Goal: Task Accomplishment & Management: Manage account settings

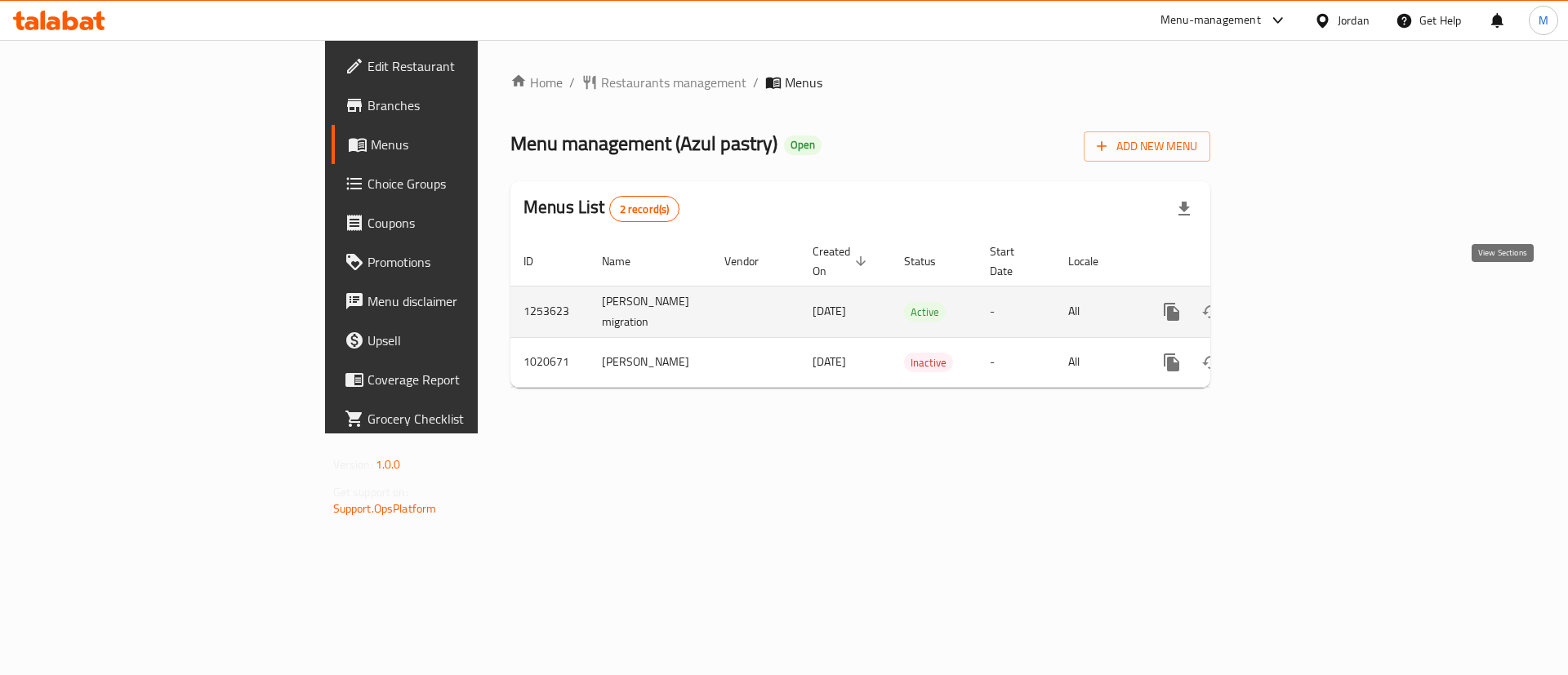
click at [1309, 303] on link "enhanced table" at bounding box center [1289, 312] width 39 height 39
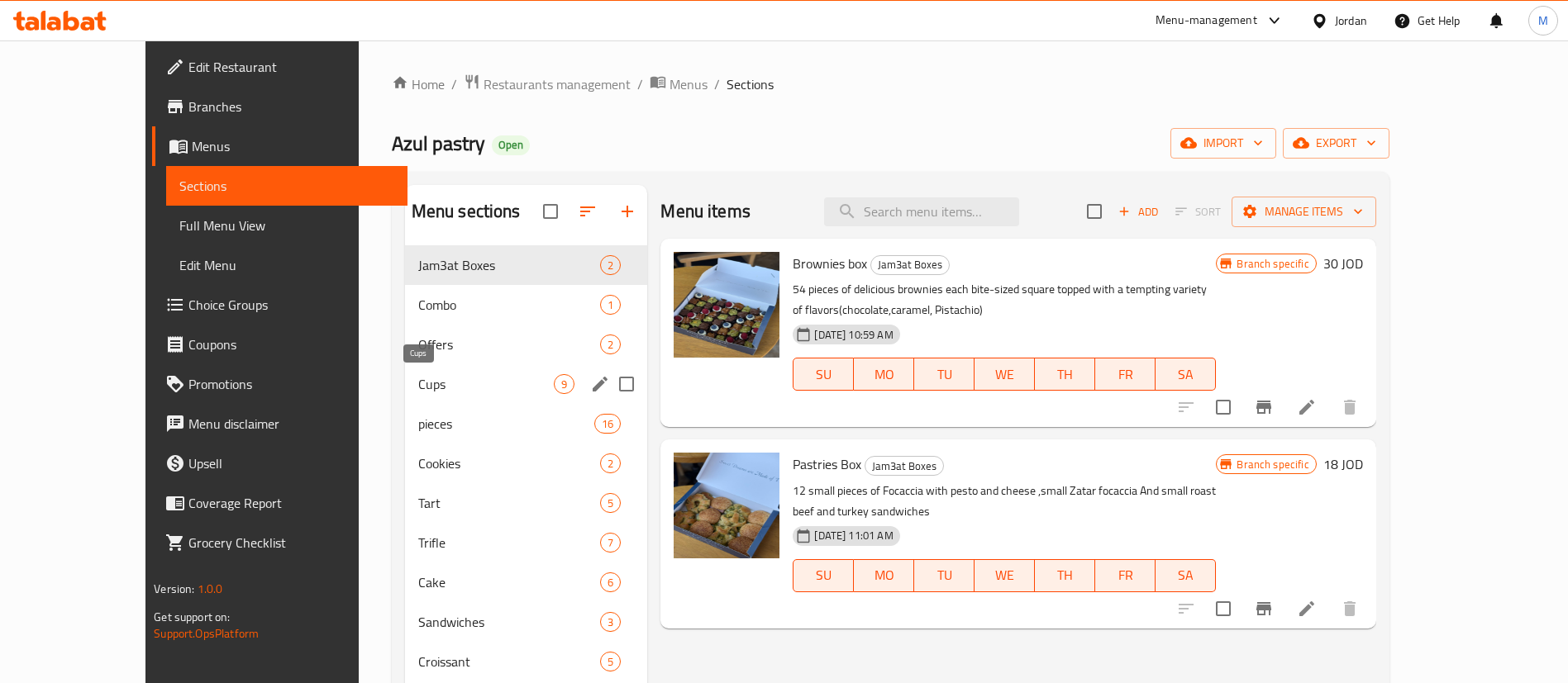
click at [454, 383] on span "Cups" at bounding box center [486, 384] width 136 height 20
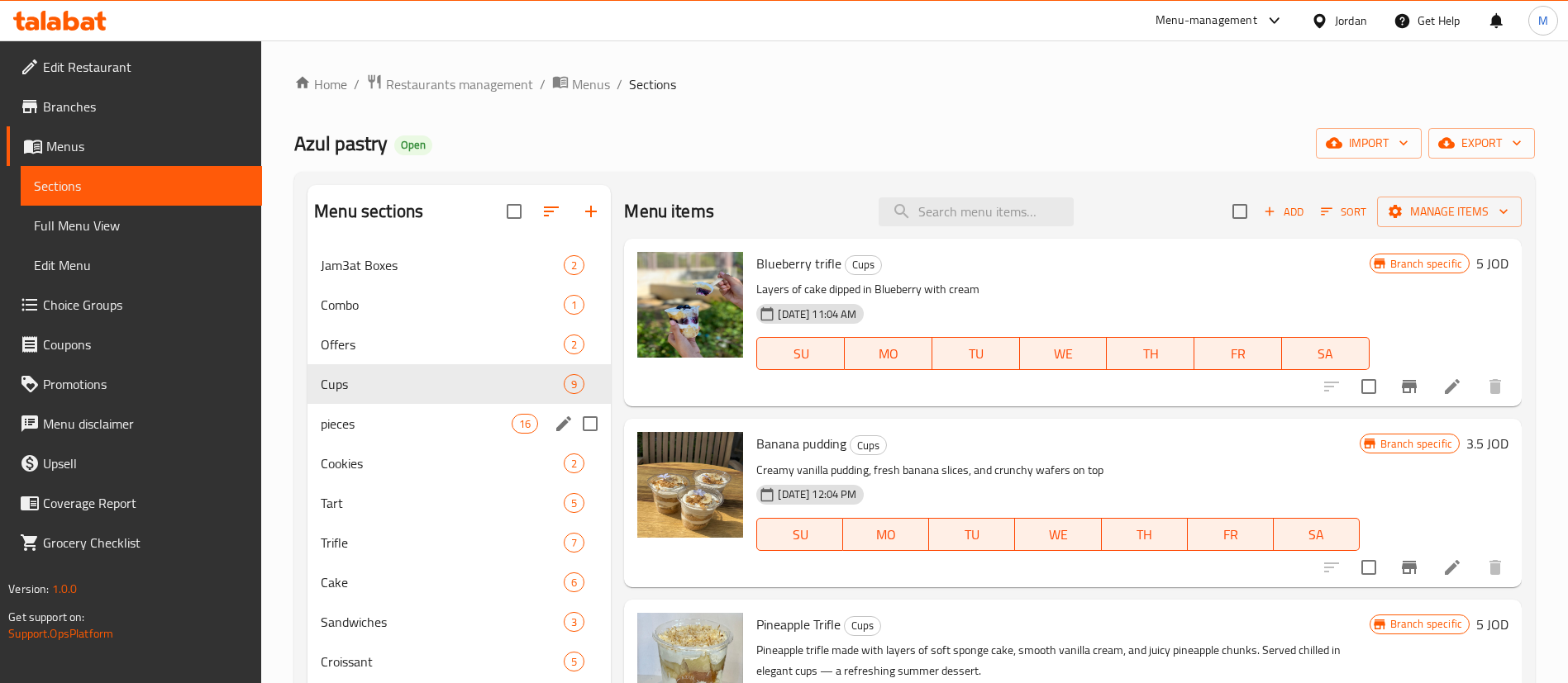
click at [450, 417] on span "pieces" at bounding box center [415, 424] width 191 height 20
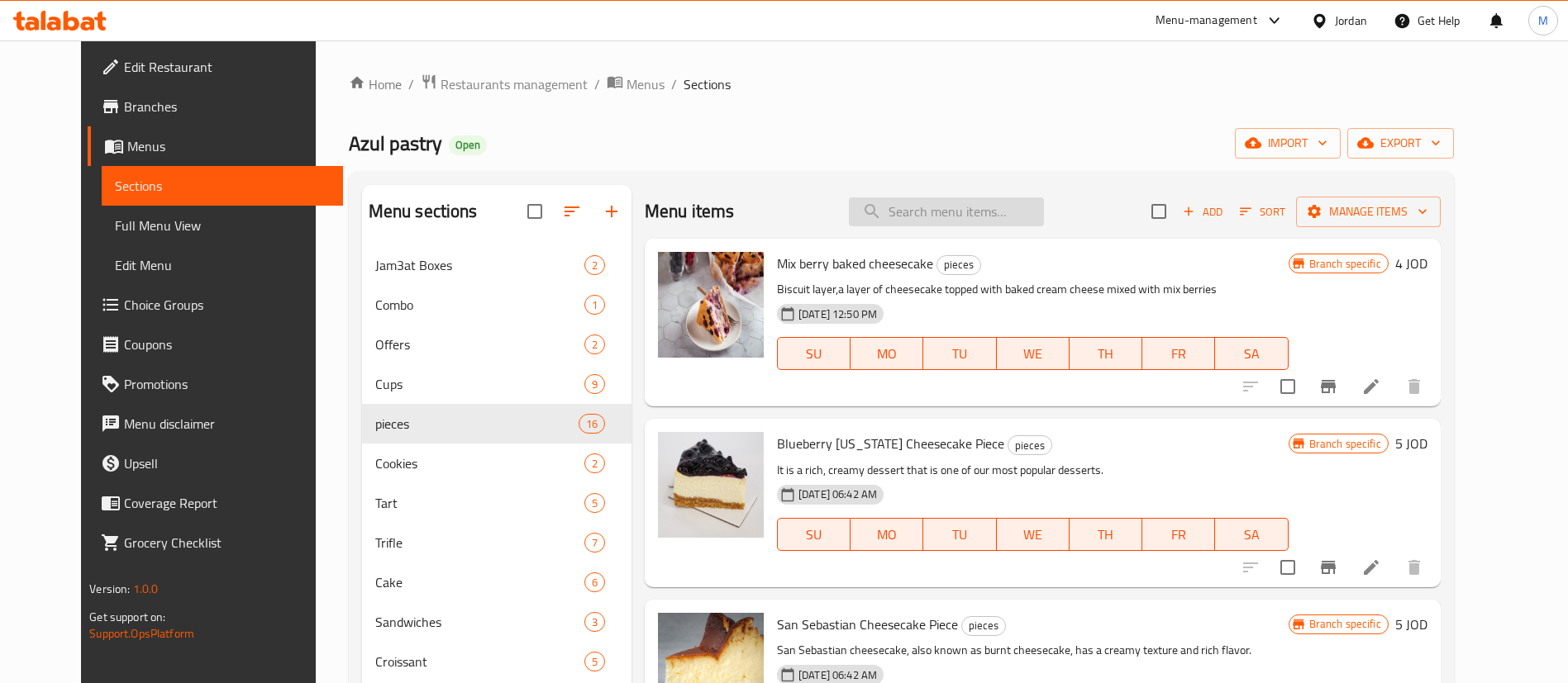
click at [944, 218] on input "search" at bounding box center [946, 211] width 195 height 29
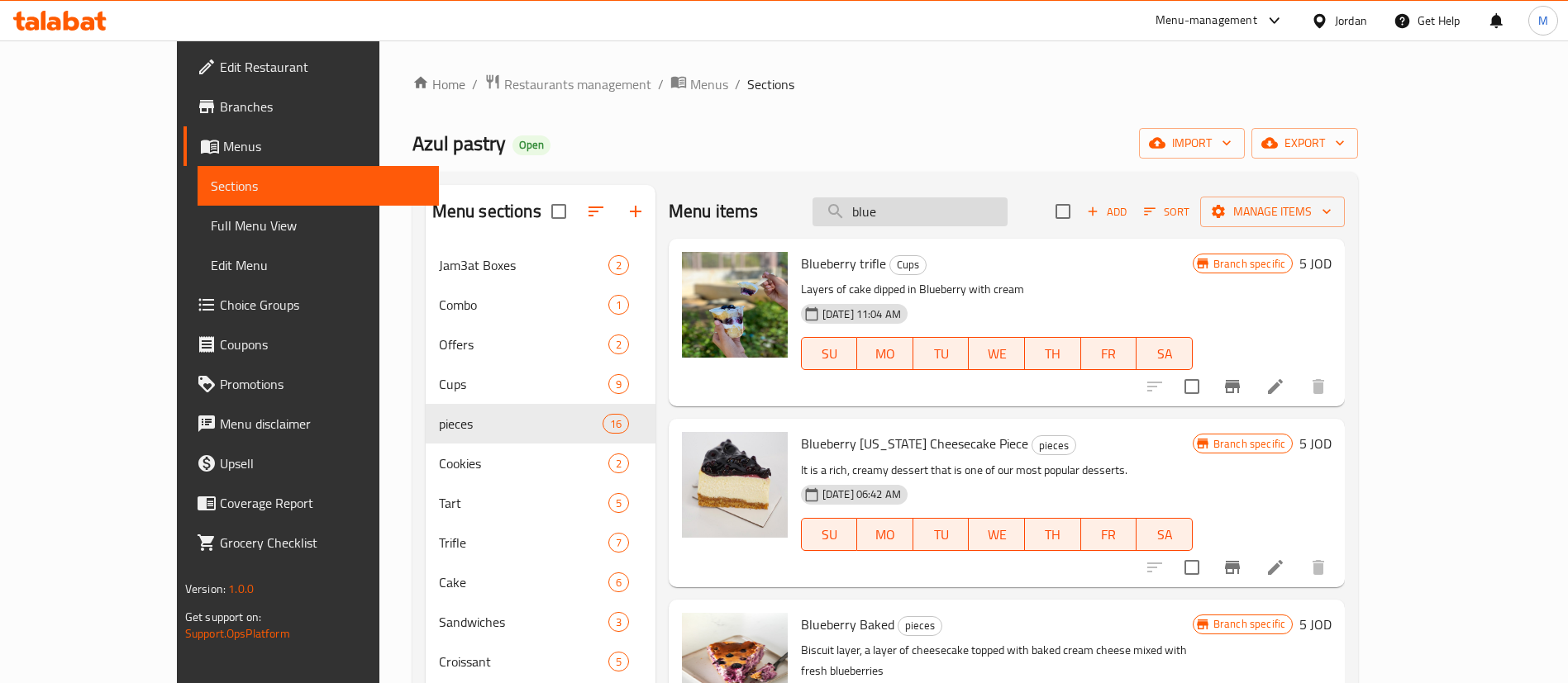
type input "blueb"
click at [980, 202] on input "blueb" at bounding box center [910, 211] width 195 height 29
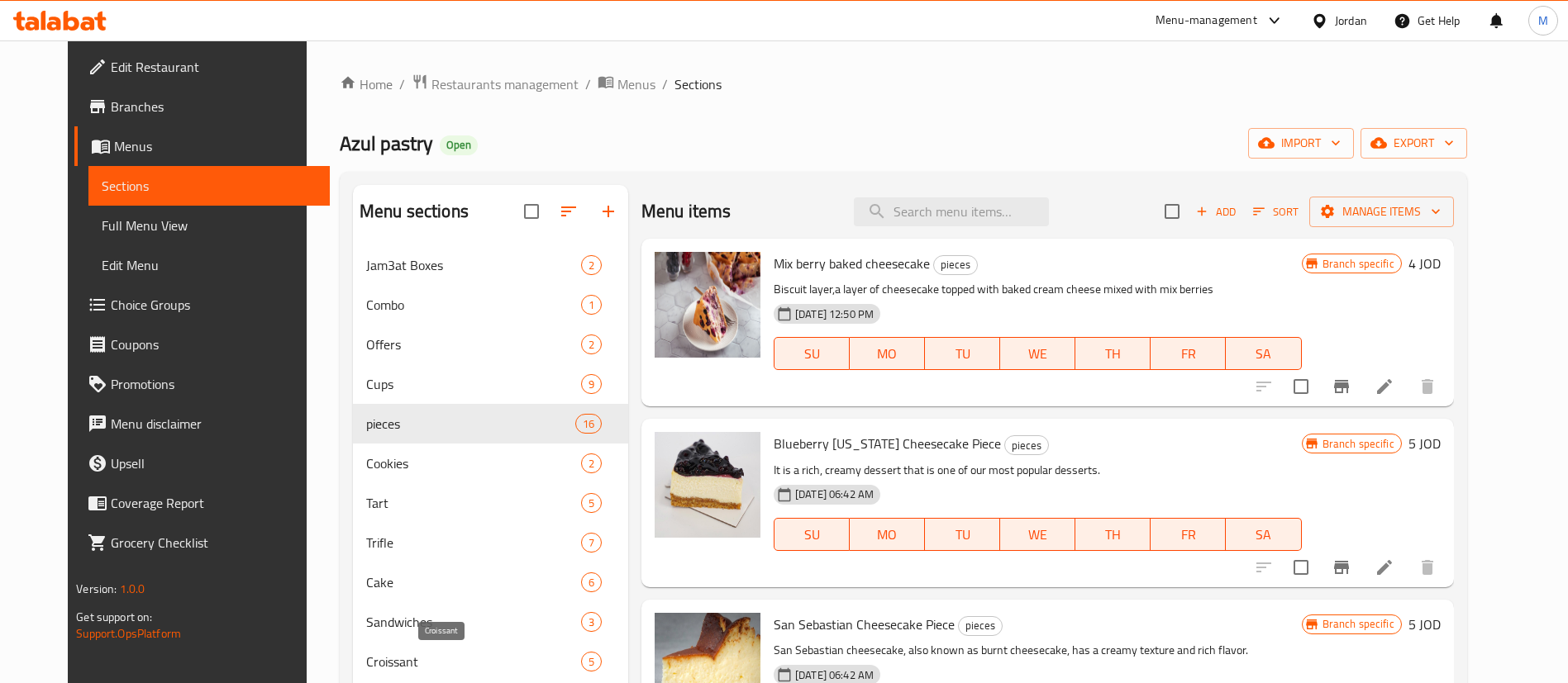
scroll to position [248, 0]
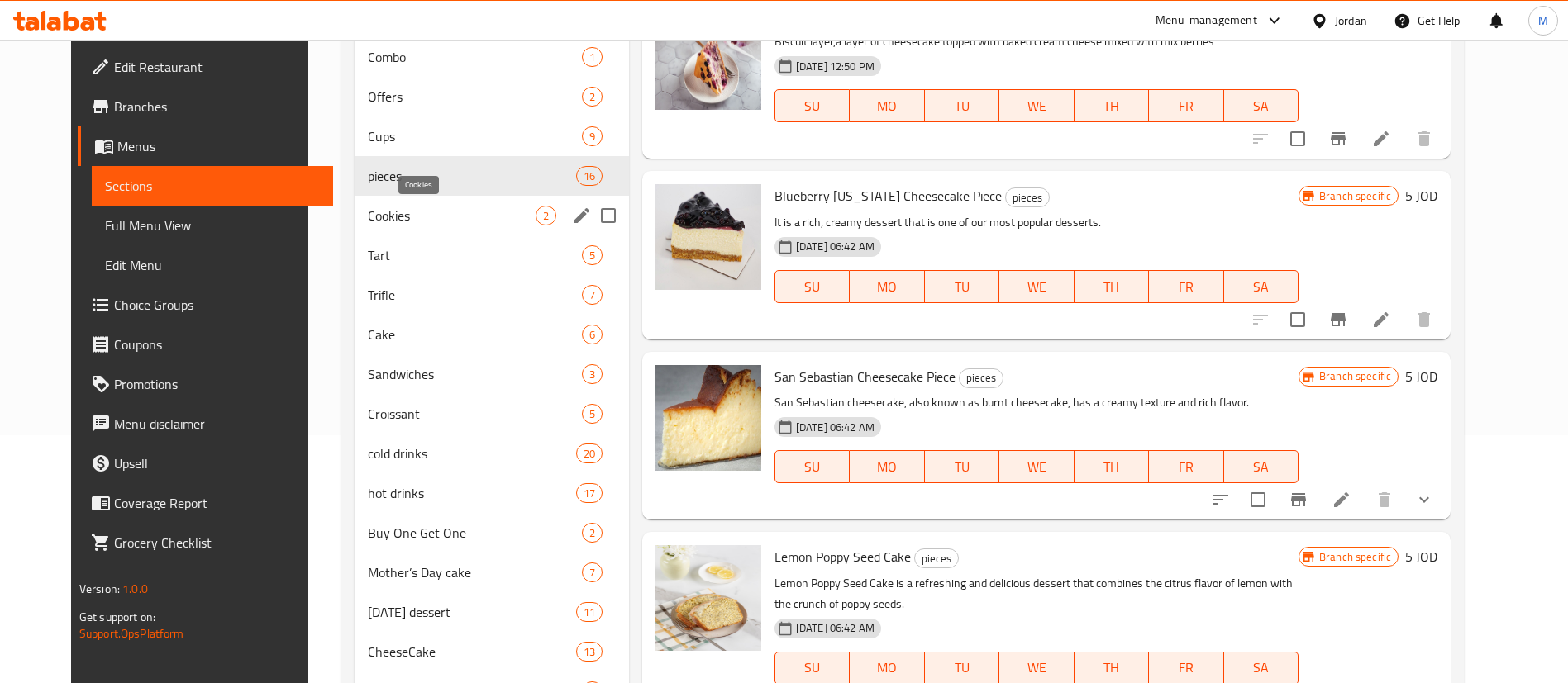
click at [448, 209] on span "Cookies" at bounding box center [451, 215] width 167 height 20
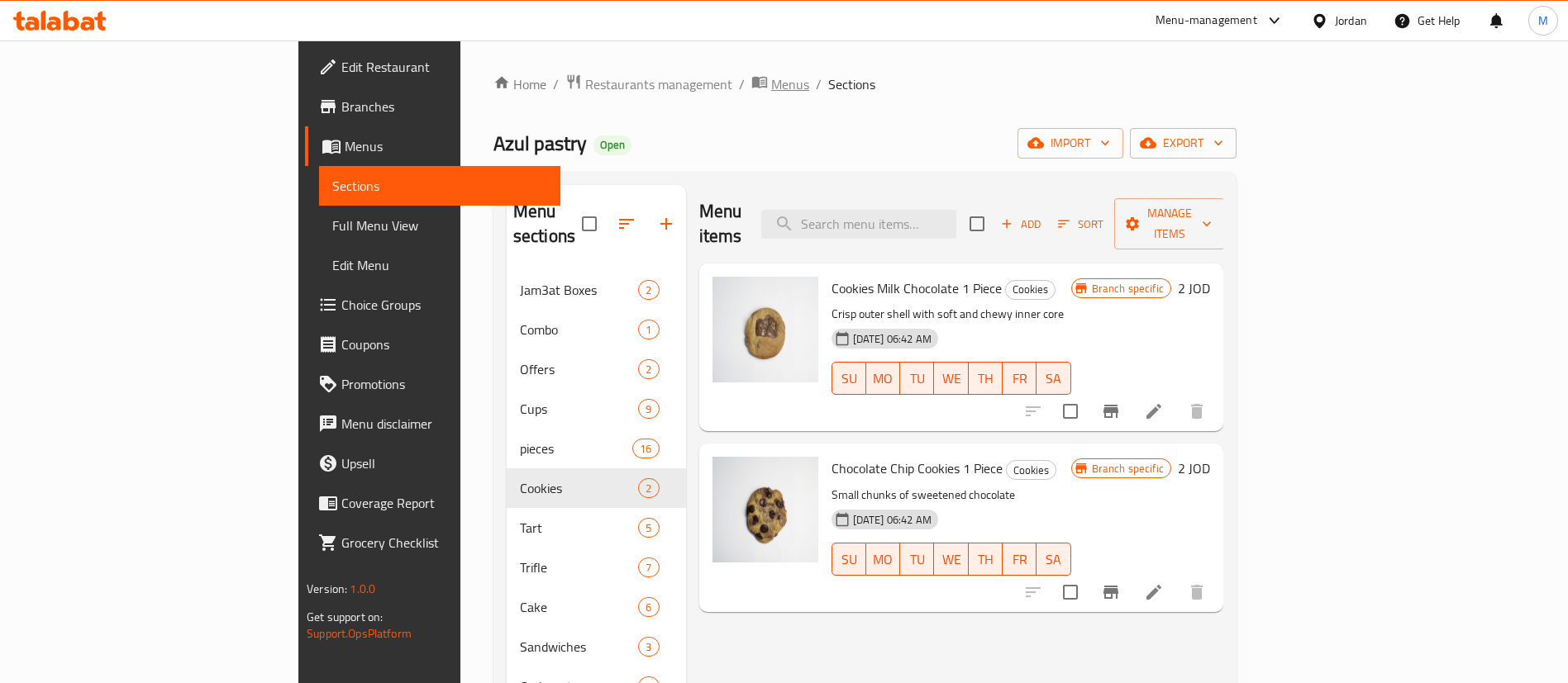
click at [771, 82] on span "Menus" at bounding box center [790, 84] width 38 height 20
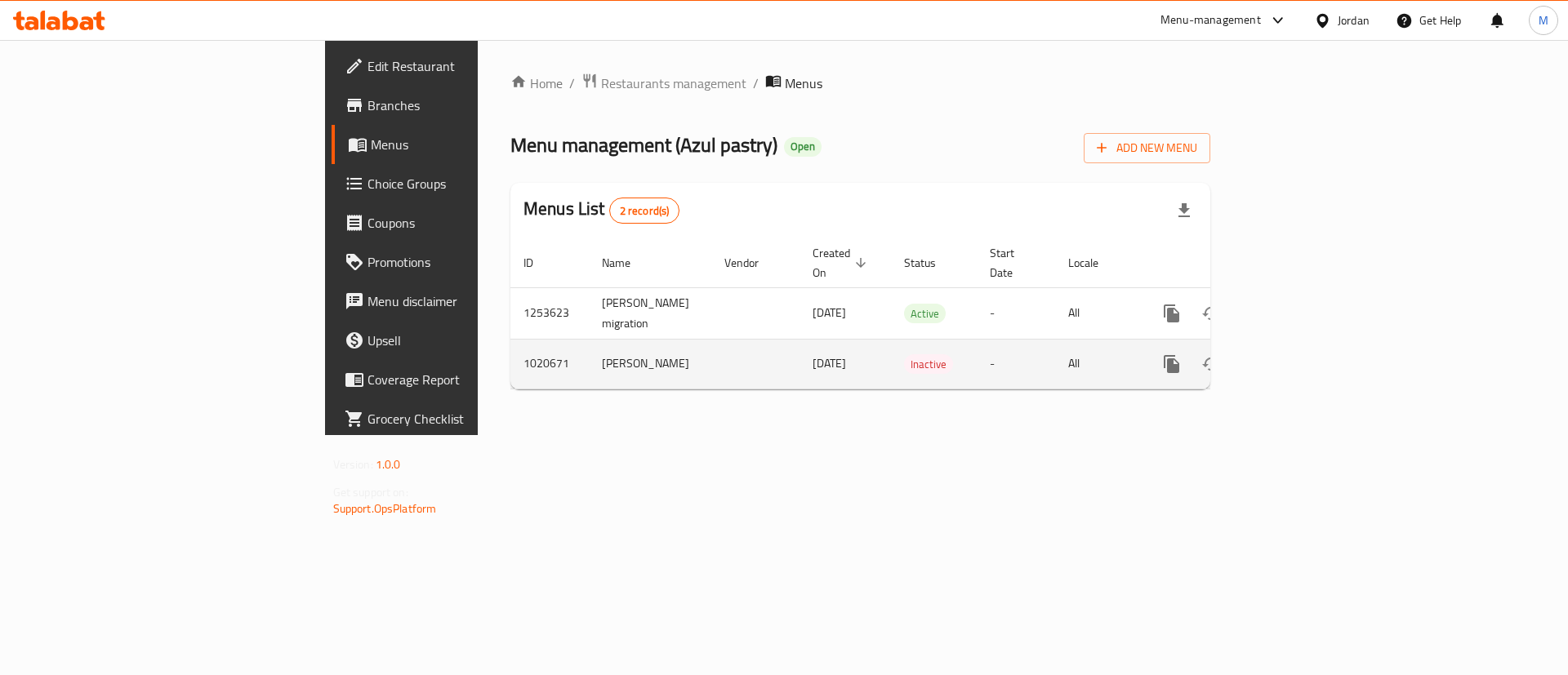
click at [1299, 354] on icon "enhanced table" at bounding box center [1289, 364] width 20 height 20
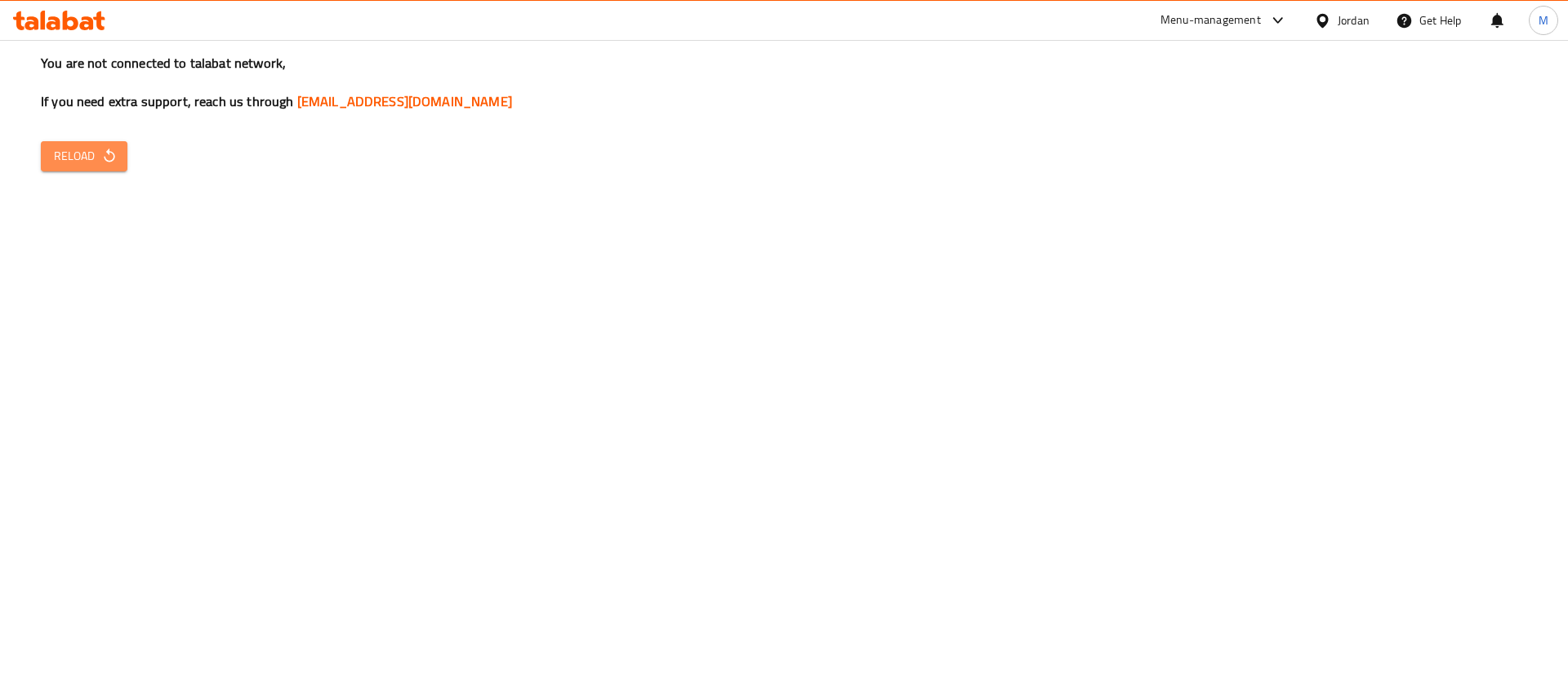
click at [104, 166] on span "Reload" at bounding box center [84, 156] width 60 height 21
